Goal: Transaction & Acquisition: Purchase product/service

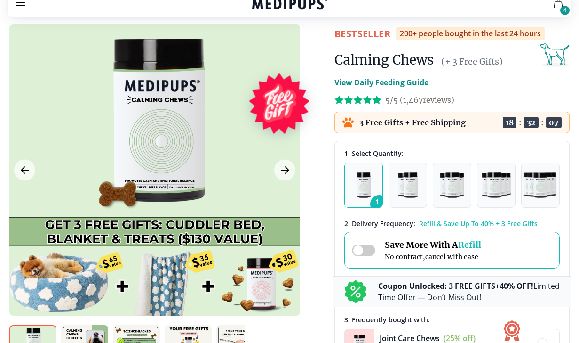
scroll to position [47, 0]
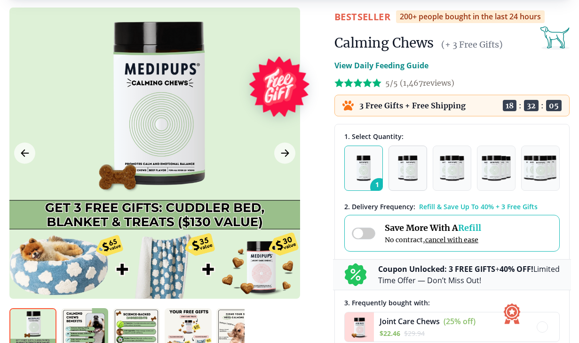
click at [412, 173] on img "button" at bounding box center [408, 167] width 20 height 25
click at [363, 177] on img "button" at bounding box center [364, 167] width 15 height 25
click at [283, 151] on icon "Next Image" at bounding box center [285, 153] width 11 height 12
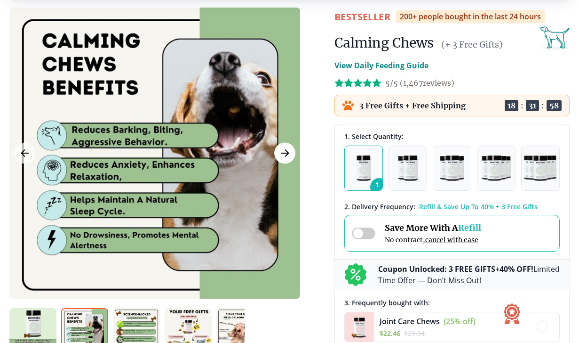
click at [283, 151] on icon "Next Image" at bounding box center [285, 153] width 11 height 12
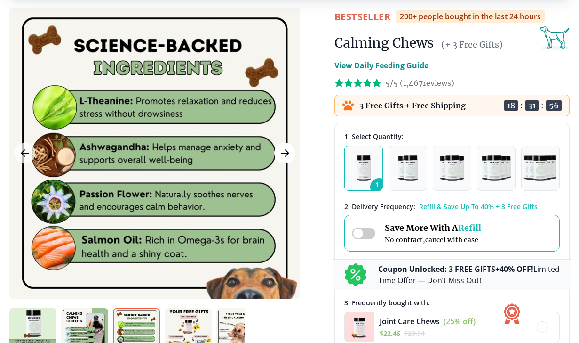
click at [283, 151] on icon "Next Image" at bounding box center [285, 153] width 11 height 12
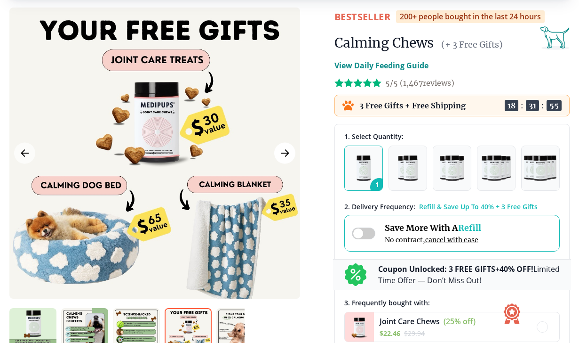
click at [283, 151] on icon "Next Image" at bounding box center [285, 153] width 11 height 12
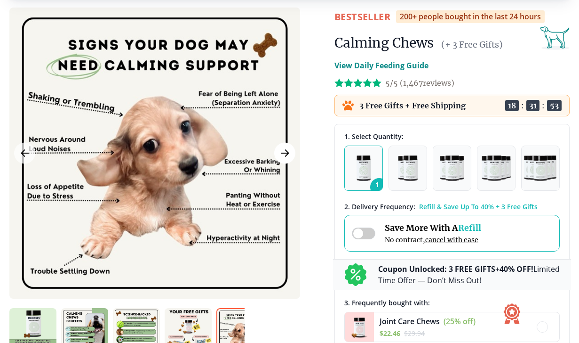
click at [283, 151] on icon "Next Image" at bounding box center [285, 153] width 11 height 12
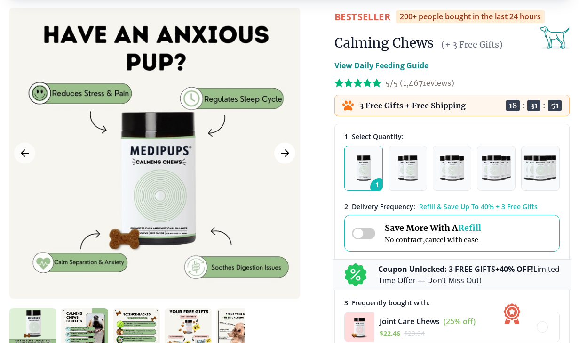
click at [288, 152] on icon "Next Image" at bounding box center [285, 153] width 11 height 12
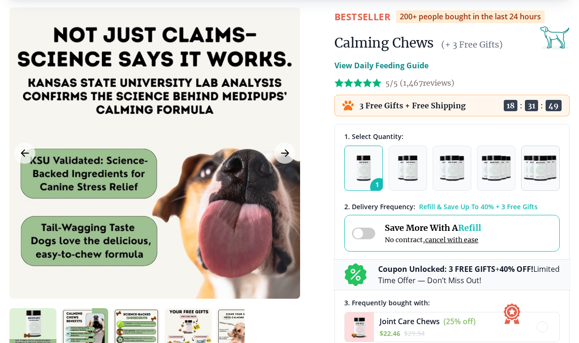
click at [544, 167] on img "button" at bounding box center [541, 167] width 34 height 25
click at [494, 169] on img "button" at bounding box center [496, 167] width 29 height 25
click at [442, 166] on img "button" at bounding box center [452, 167] width 24 height 25
click at [397, 172] on button "2" at bounding box center [408, 167] width 39 height 45
click at [368, 177] on img "button" at bounding box center [364, 167] width 15 height 25
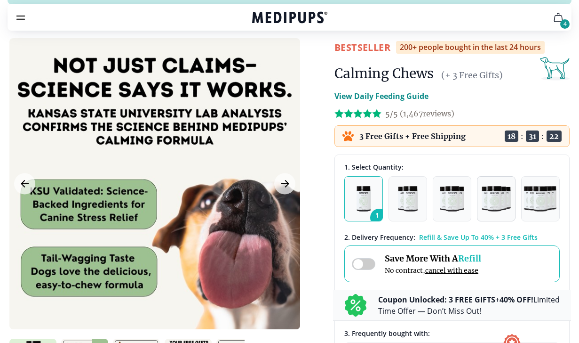
scroll to position [0, 0]
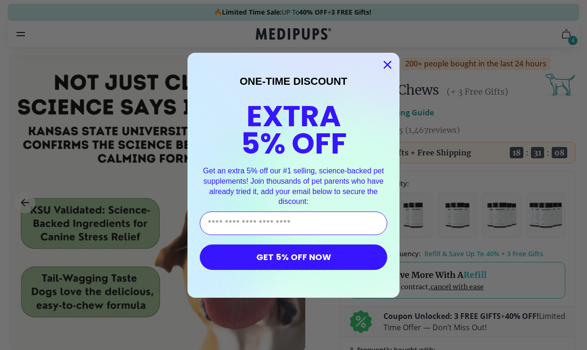
click at [384, 66] on circle "Close dialog" at bounding box center [387, 64] width 16 height 16
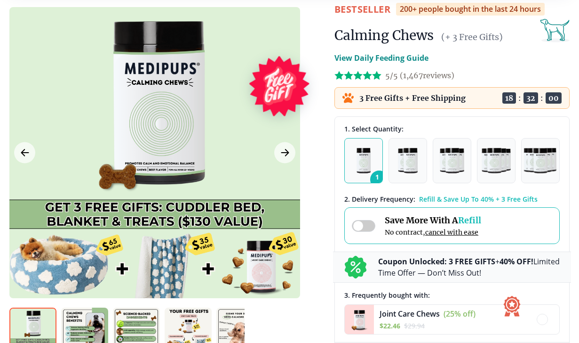
scroll to position [47, 0]
